Goal: Find specific page/section: Find specific page/section

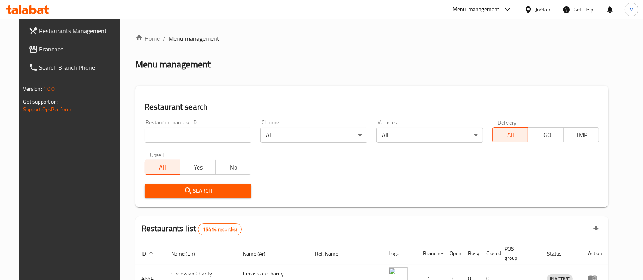
drag, startPoint x: 187, startPoint y: 133, endPoint x: 196, endPoint y: 135, distance: 8.9
click at [188, 134] on input "search" at bounding box center [198, 135] width 107 height 15
type input "al rayhan"
click button "Search" at bounding box center [198, 191] width 107 height 14
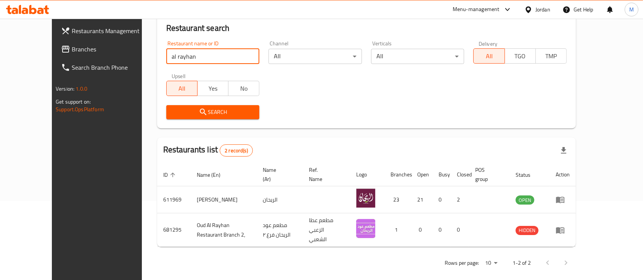
scroll to position [80, 0]
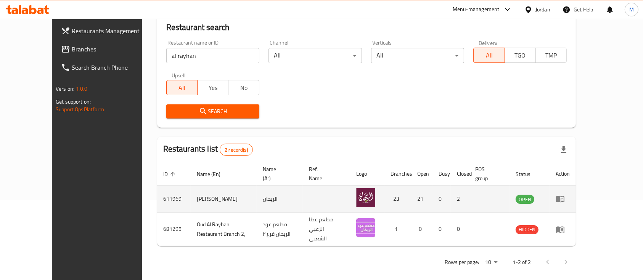
click at [157, 199] on td "611969" at bounding box center [174, 199] width 34 height 27
copy td "611969"
